Goal: Consume media (video, audio)

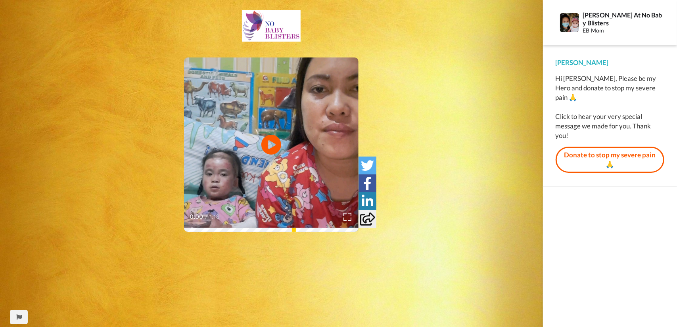
click at [277, 23] on img at bounding box center [271, 26] width 59 height 32
click at [272, 34] on img at bounding box center [271, 26] width 59 height 32
click at [297, 149] on video at bounding box center [271, 144] width 174 height 174
click at [262, 24] on img at bounding box center [271, 26] width 59 height 32
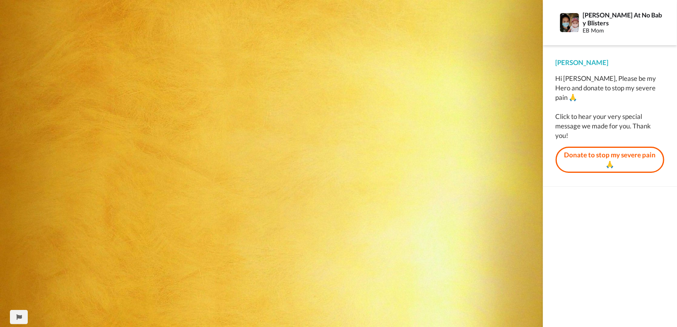
scroll to position [428, 0]
